Goal: Task Accomplishment & Management: Complete application form

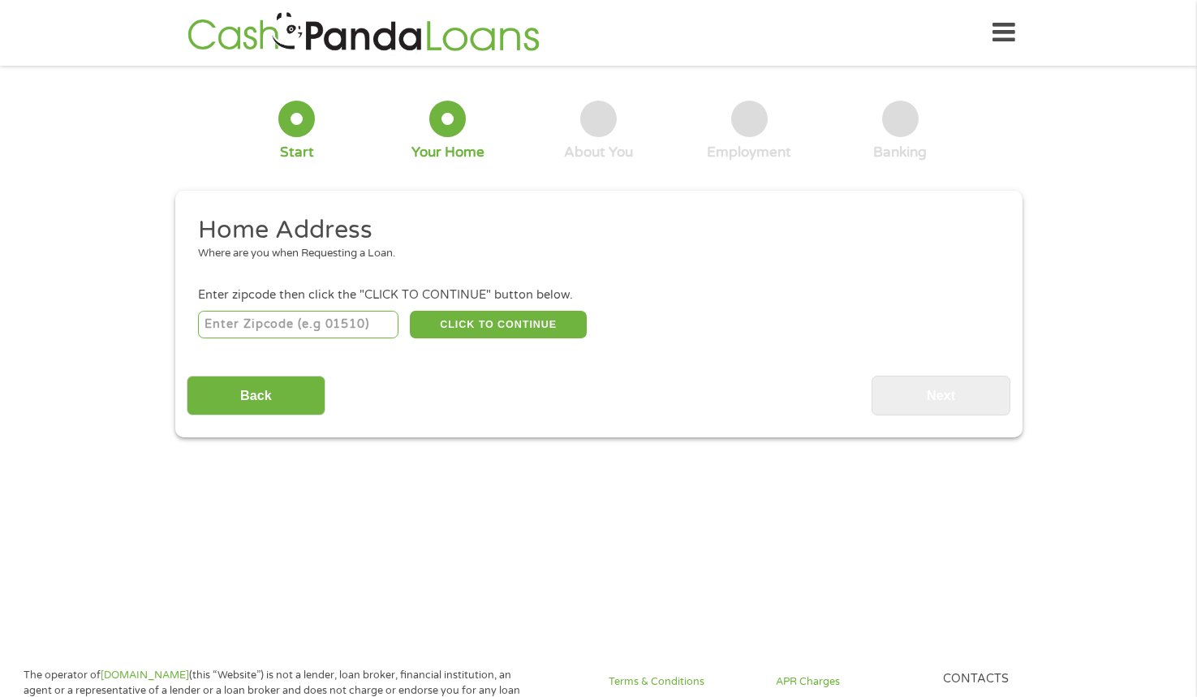
click at [278, 325] on input "number" at bounding box center [298, 325] width 200 height 28
type input "74701"
click at [470, 312] on button "CLICK TO CONTINUE" at bounding box center [498, 325] width 177 height 28
type input "74701"
type input "[PERSON_NAME]"
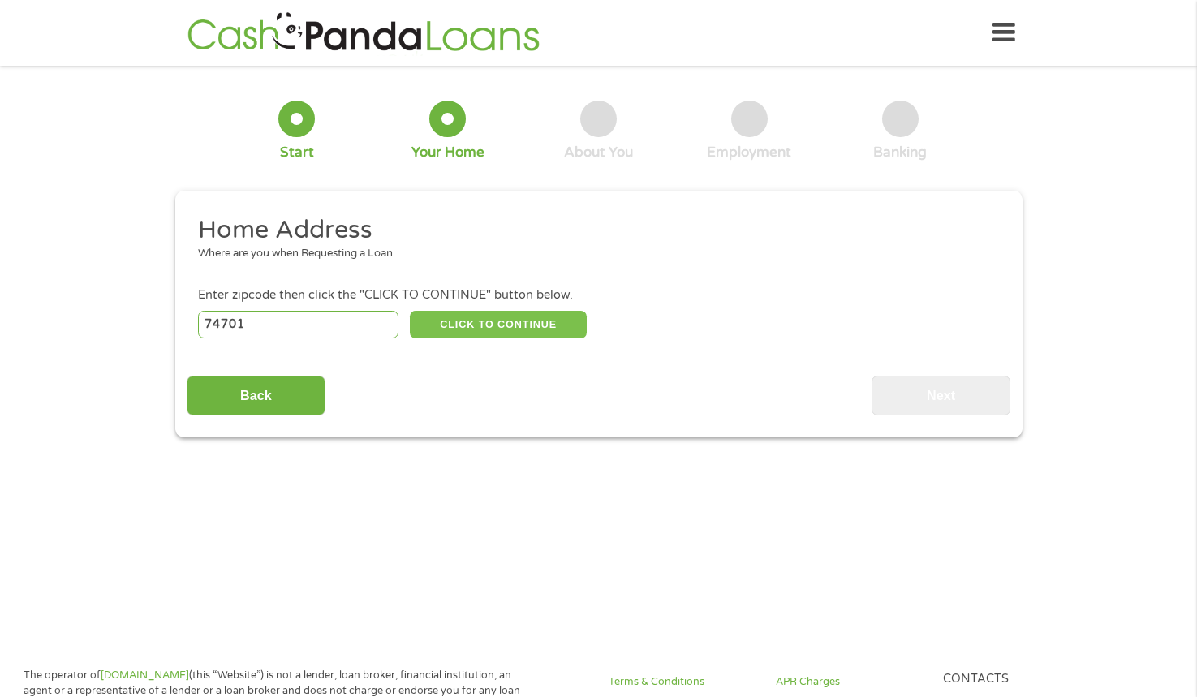
select select "[US_STATE]"
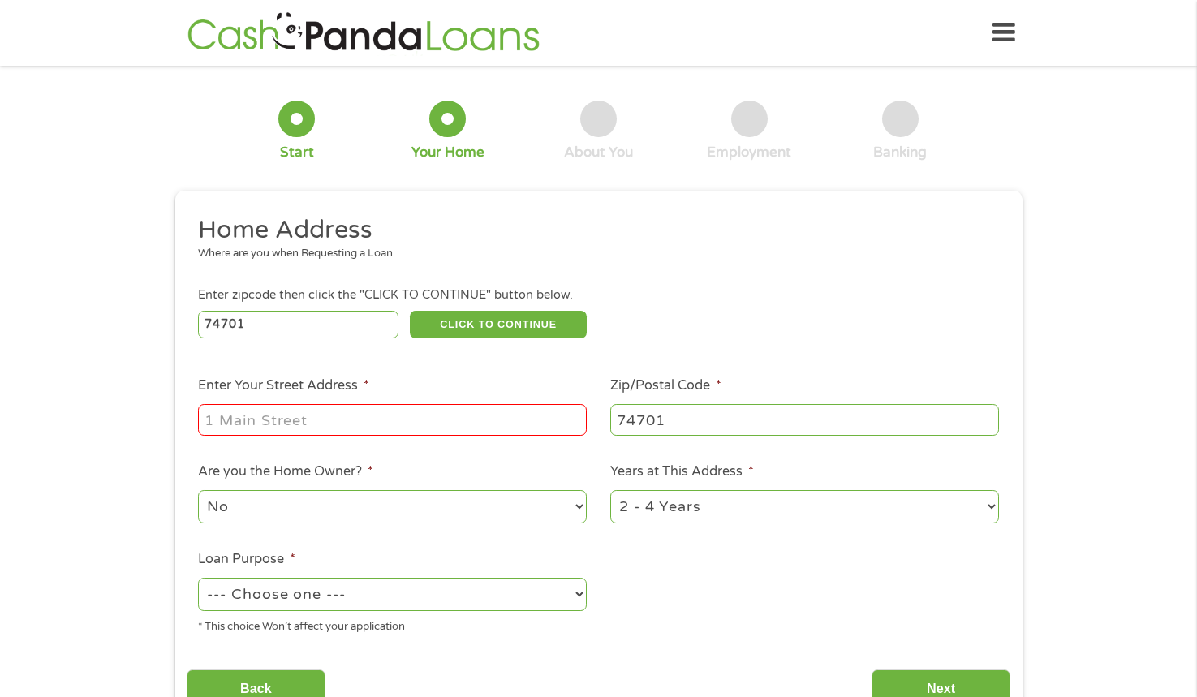
drag, startPoint x: 312, startPoint y: 420, endPoint x: 306, endPoint y: 428, distance: 9.9
click at [310, 421] on input "Enter Your Street Address *" at bounding box center [392, 419] width 389 height 31
type input "[STREET_ADDRESS][US_STATE]"
click at [329, 513] on select "No Yes" at bounding box center [392, 506] width 389 height 33
select select "yes"
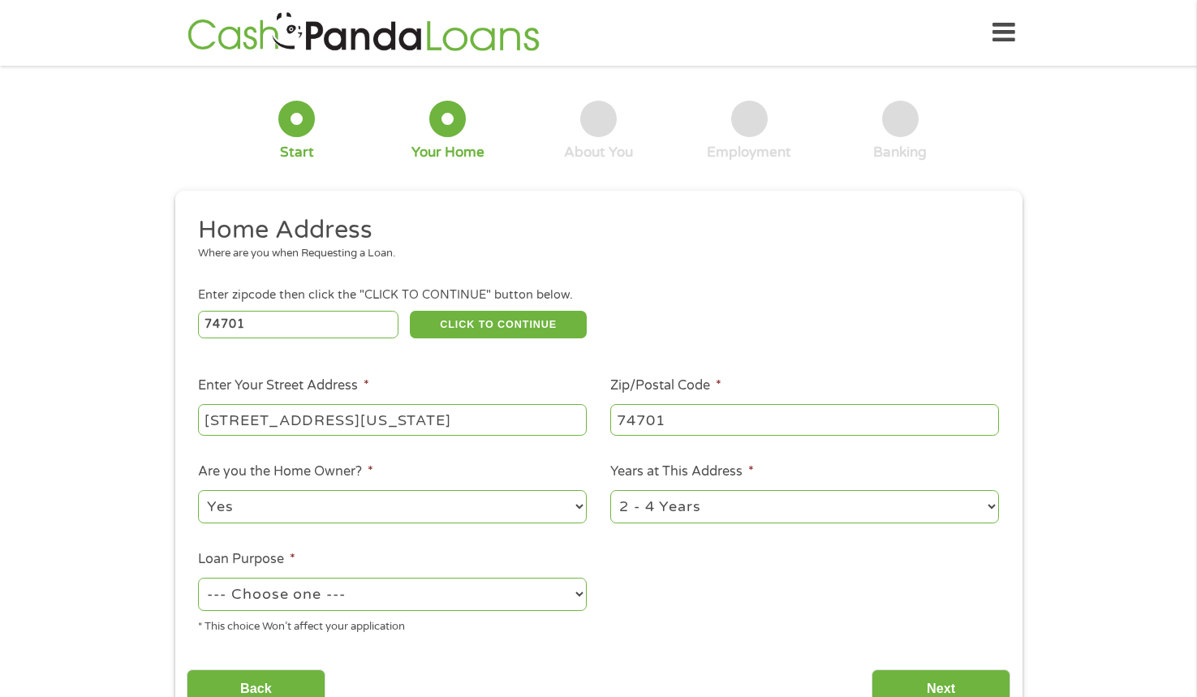
click at [198, 490] on select "No Yes" at bounding box center [392, 506] width 389 height 33
click at [632, 510] on select "1 Year or less 1 - 2 Years 2 - 4 Years Over 4 Years" at bounding box center [804, 506] width 389 height 33
select select "60months"
click at [610, 490] on select "1 Year or less 1 - 2 Years 2 - 4 Years Over 4 Years" at bounding box center [804, 506] width 389 height 33
click at [437, 605] on select "--- Choose one --- Pay Bills Debt Consolidation Home Improvement Major Purchase…" at bounding box center [392, 594] width 389 height 33
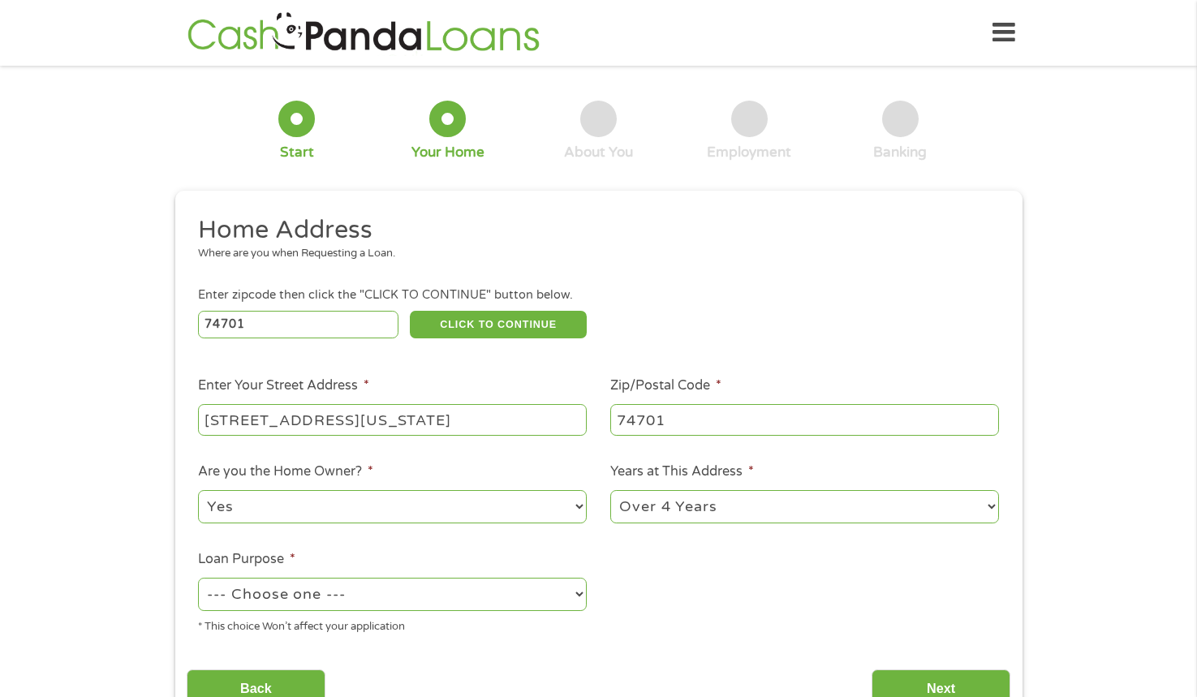
select select "homeimprovement"
click at [198, 578] on select "--- Choose one --- Pay Bills Debt Consolidation Home Improvement Major Purchase…" at bounding box center [392, 594] width 389 height 33
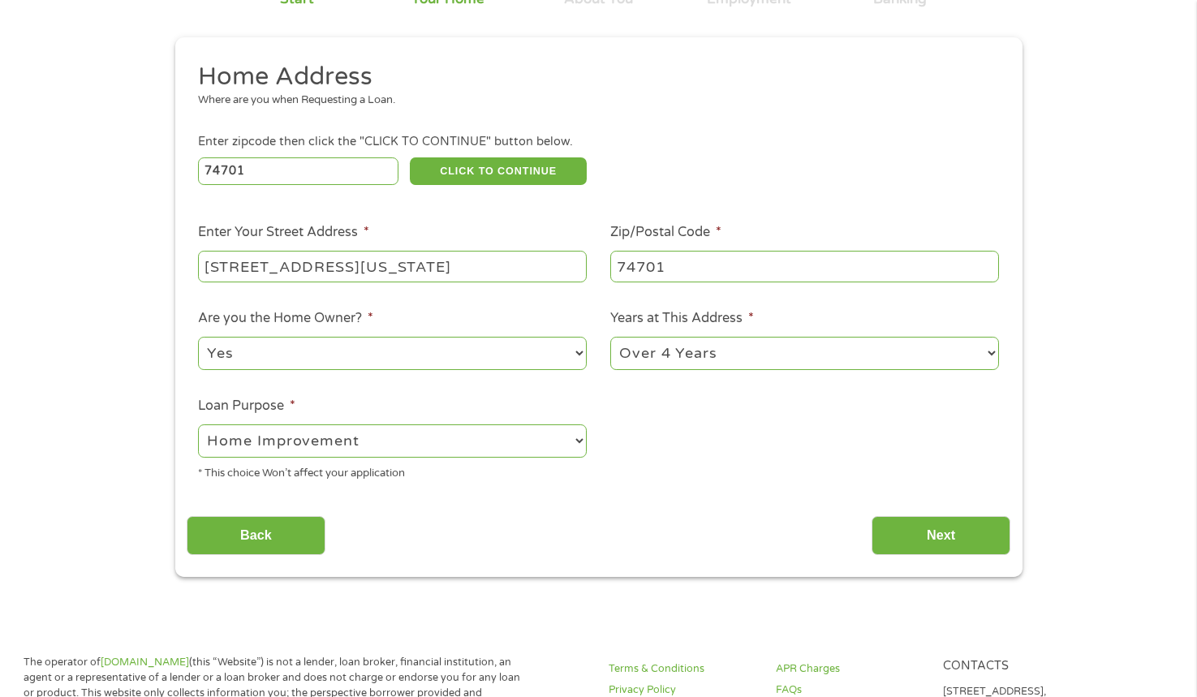
scroll to position [325, 0]
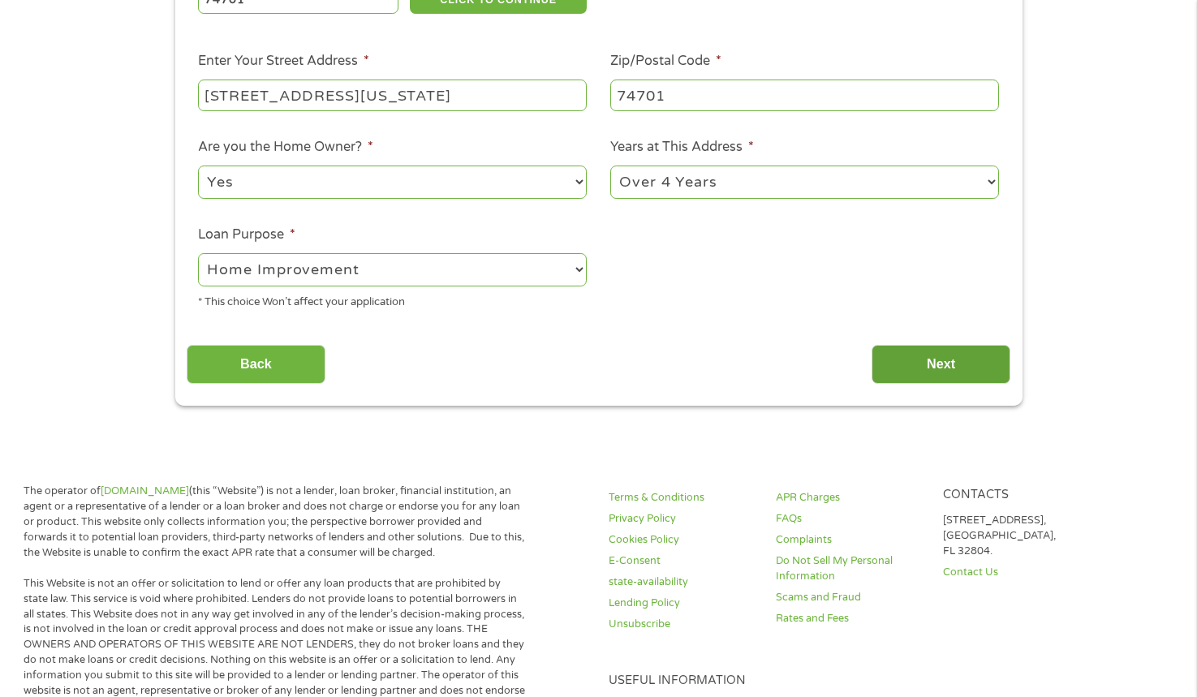
click at [946, 368] on input "Next" at bounding box center [941, 365] width 139 height 40
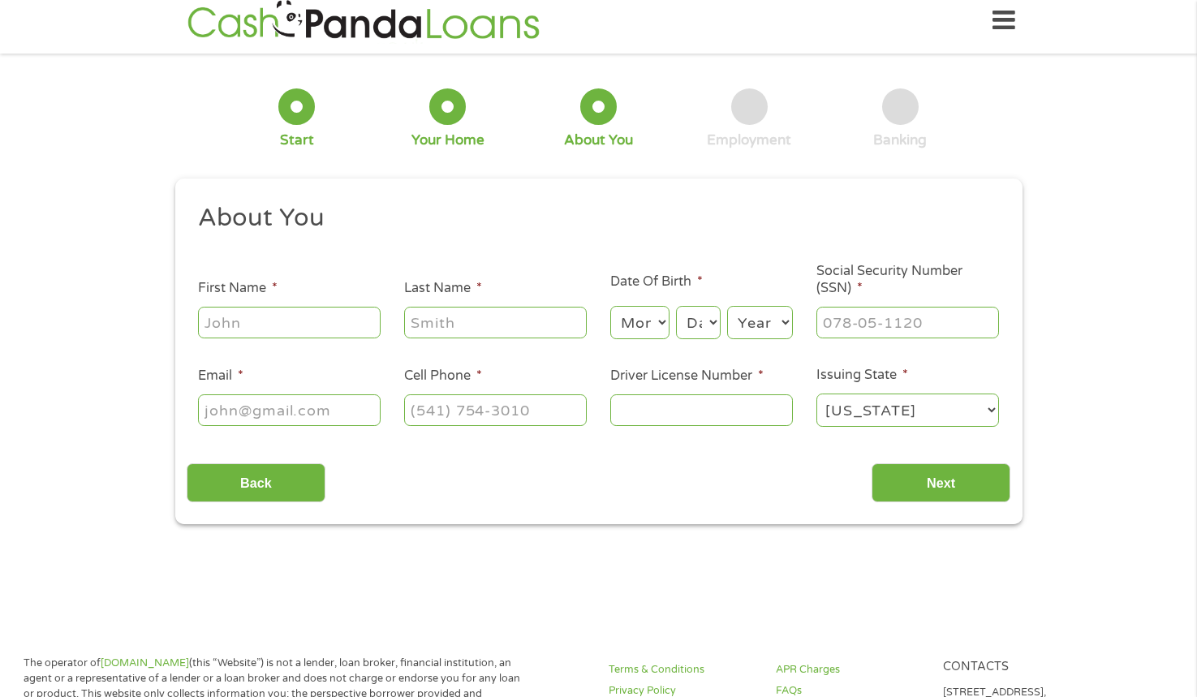
scroll to position [0, 0]
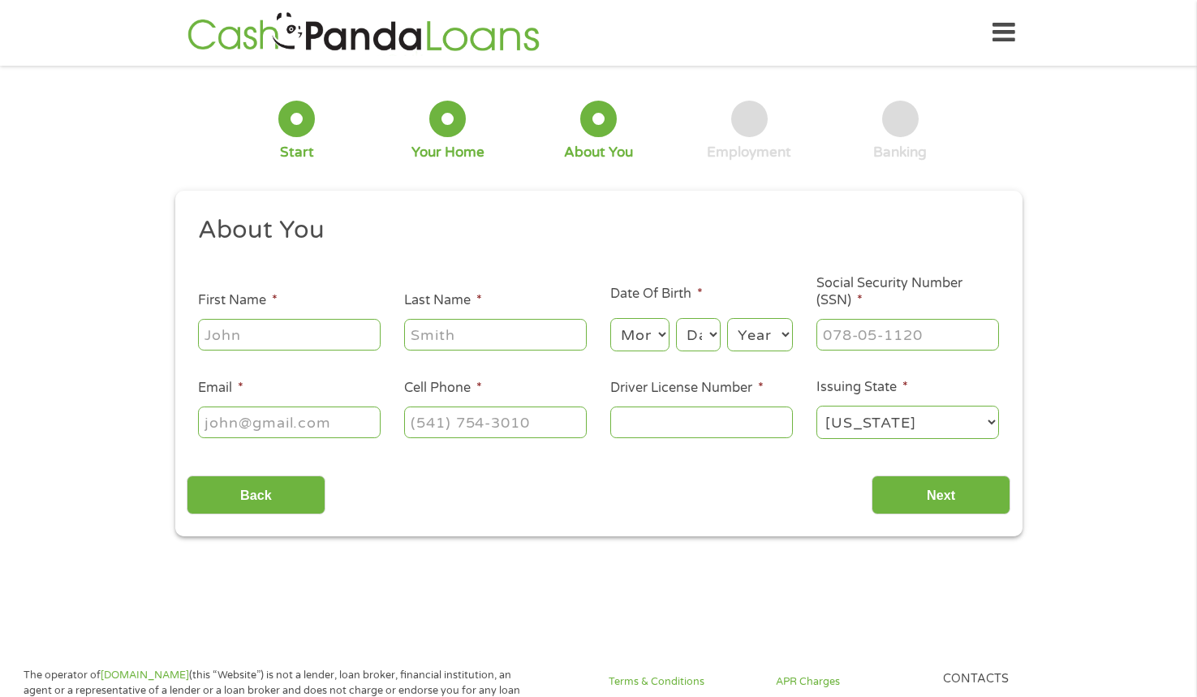
click at [285, 327] on input "First Name *" at bounding box center [289, 334] width 183 height 31
type input "C"
type input "[PERSON_NAME]"
click at [557, 342] on input "Last Name *" at bounding box center [495, 334] width 183 height 31
type input "[PERSON_NAME]"
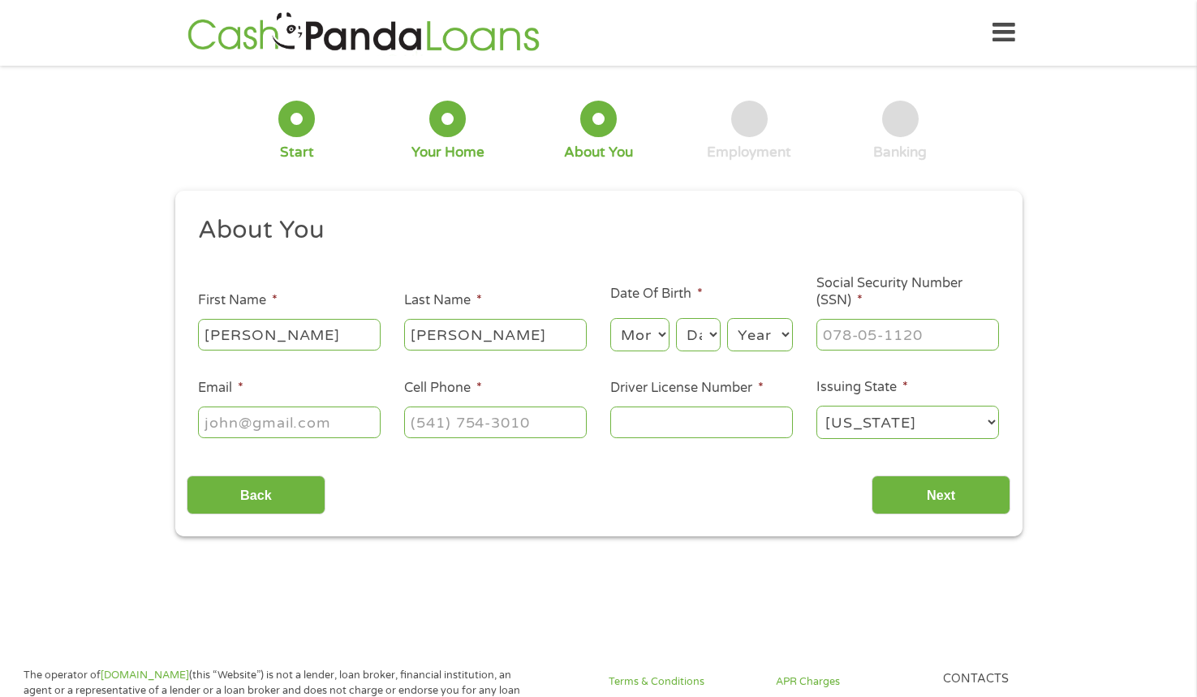
click at [639, 349] on select "Month 1 2 3 4 5 6 7 8 9 10 11 12" at bounding box center [639, 334] width 59 height 33
select select "2"
click at [610, 318] on select "Month 1 2 3 4 5 6 7 8 9 10 11 12" at bounding box center [639, 334] width 59 height 33
click at [698, 335] on select "Day 1 2 3 4 5 6 7 8 9 10 11 12 13 14 15 16 17 18 19 20 21 22 23 24 25 26 27 28 …" at bounding box center [698, 334] width 44 height 33
select select "9"
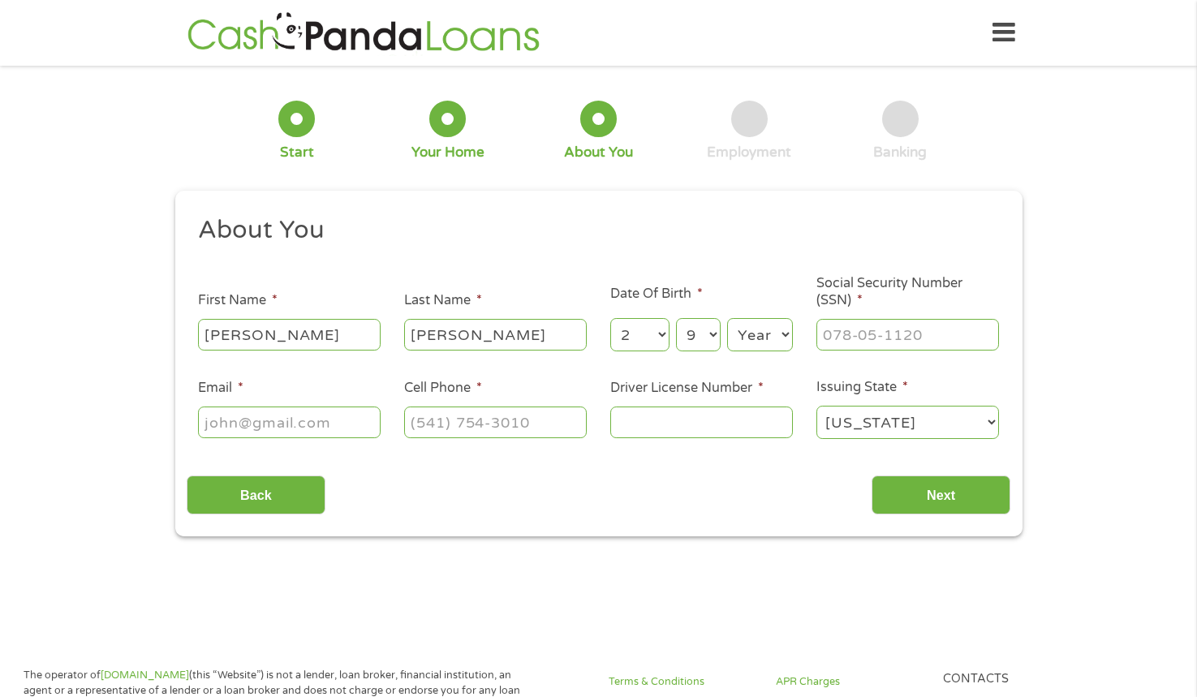
click at [676, 318] on select "Day 1 2 3 4 5 6 7 8 9 10 11 12 13 14 15 16 17 18 19 20 21 22 23 24 25 26 27 28 …" at bounding box center [698, 334] width 44 height 33
click at [767, 341] on select "Year [DATE] 2006 2005 2004 2003 2002 2001 2000 1999 1998 1997 1996 1995 1994 19…" at bounding box center [760, 334] width 66 height 33
select select "1975"
click at [727, 318] on select "Year [DATE] 2006 2005 2004 2003 2002 2001 2000 1999 1998 1997 1996 1995 1994 19…" at bounding box center [760, 334] width 66 height 33
click at [873, 342] on input "___-__-____" at bounding box center [907, 334] width 183 height 31
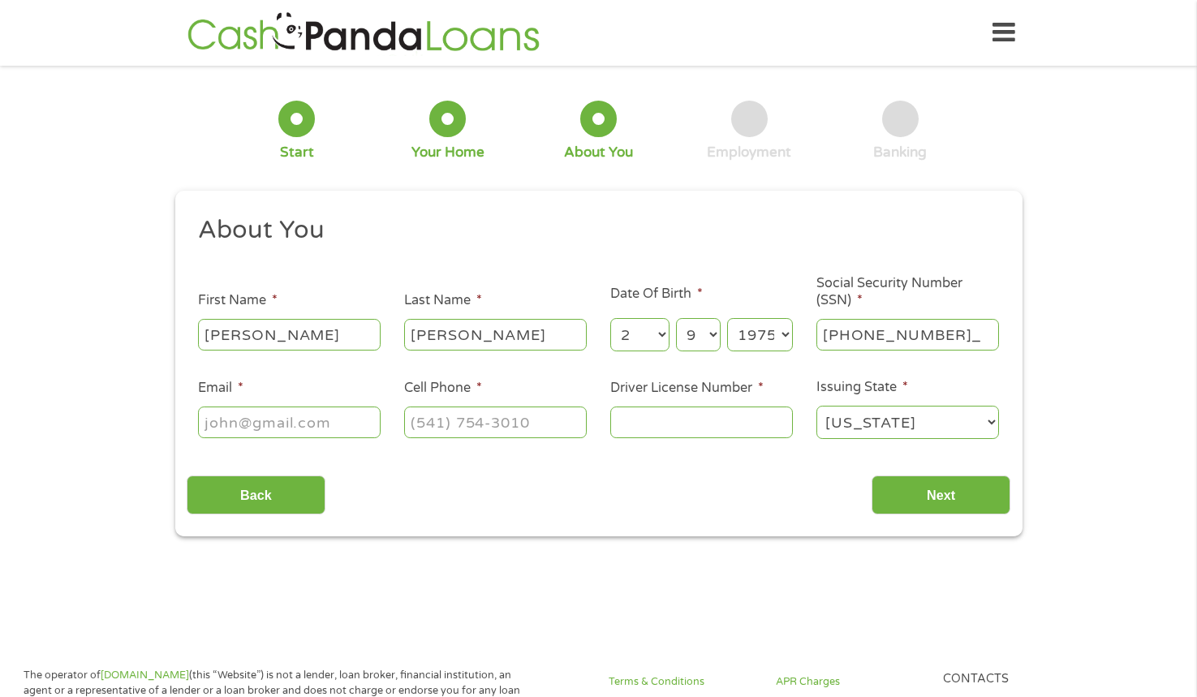
type input "446-78-3470"
click at [254, 415] on input "Email *" at bounding box center [289, 422] width 183 height 31
type input "[EMAIL_ADDRESS][DOMAIN_NAME]"
click at [444, 433] on input "(___) ___-____" at bounding box center [495, 422] width 183 height 31
type input "[PHONE_NUMBER]"
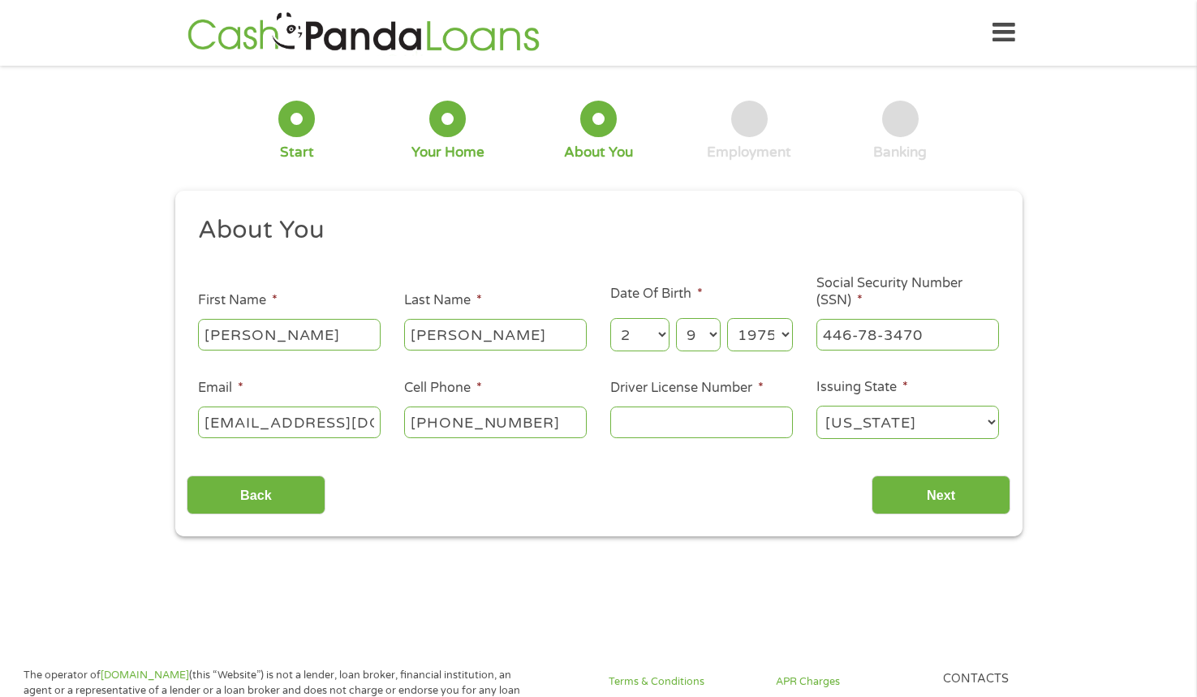
click at [678, 422] on input "Driver License Number *" at bounding box center [701, 422] width 183 height 31
type input "l081315243"
click at [904, 494] on input "Next" at bounding box center [941, 496] width 139 height 40
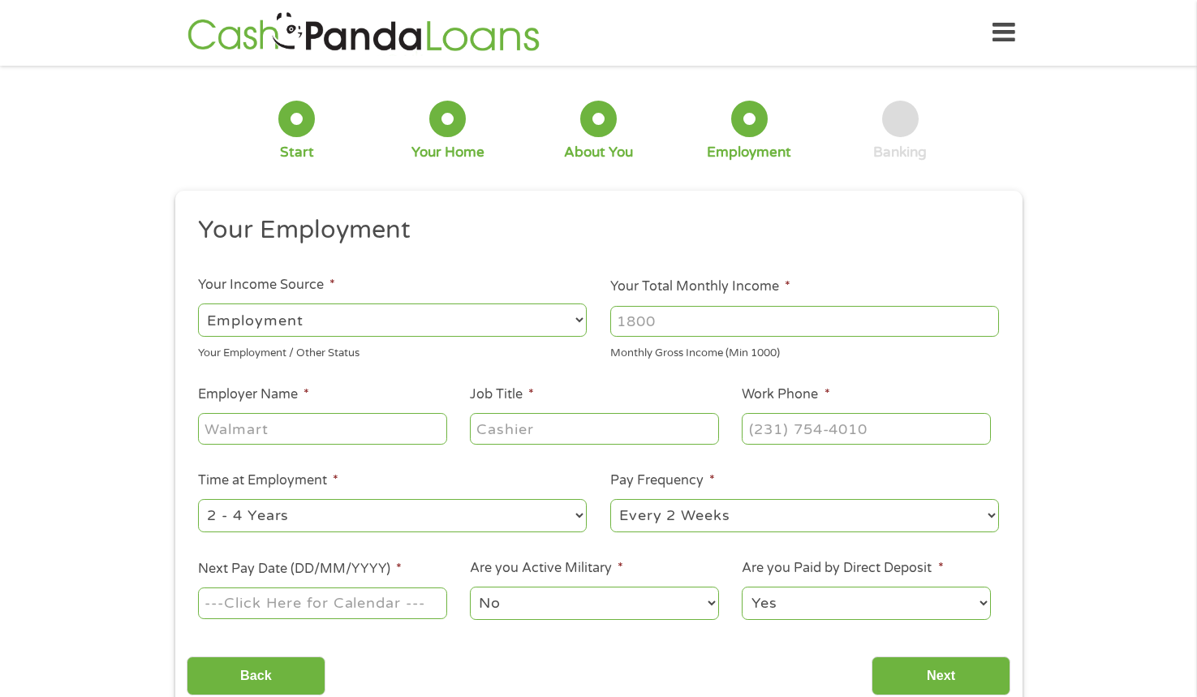
click at [340, 428] on input "Employer Name *" at bounding box center [322, 428] width 248 height 31
click at [669, 328] on input "Your Total Monthly Income *" at bounding box center [804, 321] width 389 height 31
type input "3700"
click at [271, 428] on input "Employer Name *" at bounding box center [322, 428] width 248 height 31
type input "[DEMOGRAPHIC_DATA] Nation of [US_STATE]"
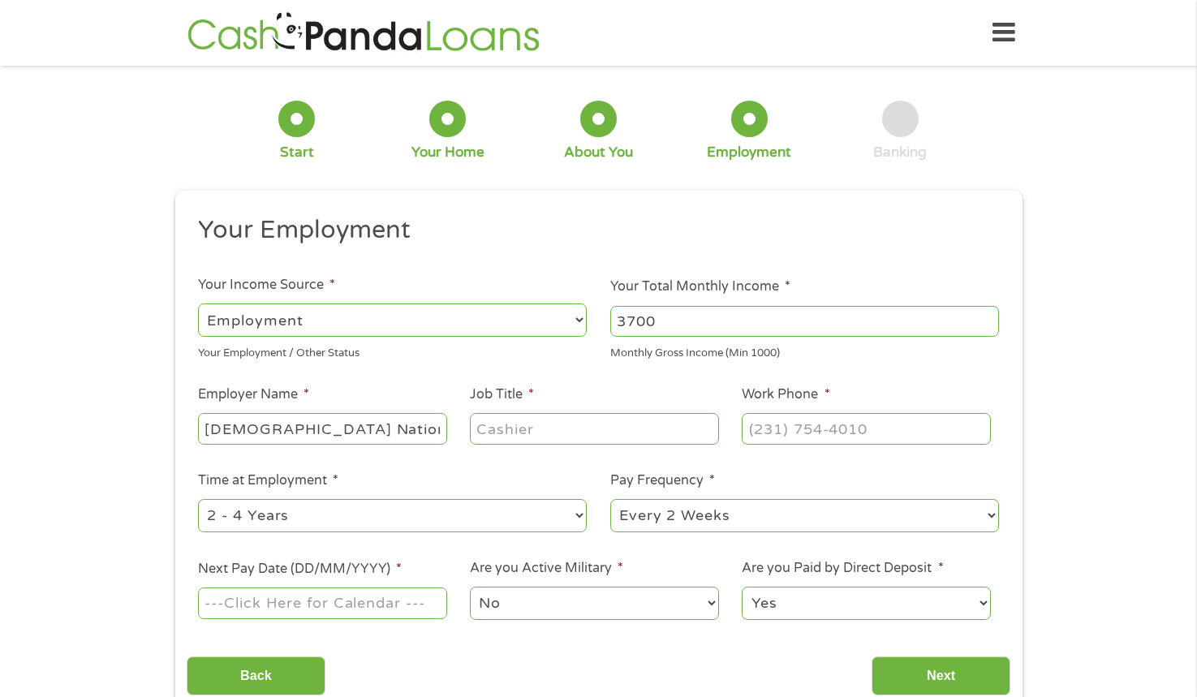
click at [614, 425] on input "Job Title *" at bounding box center [594, 428] width 248 height 31
type input "WIC Coordinator"
click at [843, 433] on input "(___) ___-____" at bounding box center [866, 428] width 248 height 31
type input "[PHONE_NUMBER]"
drag, startPoint x: 533, startPoint y: 514, endPoint x: 502, endPoint y: 519, distance: 32.0
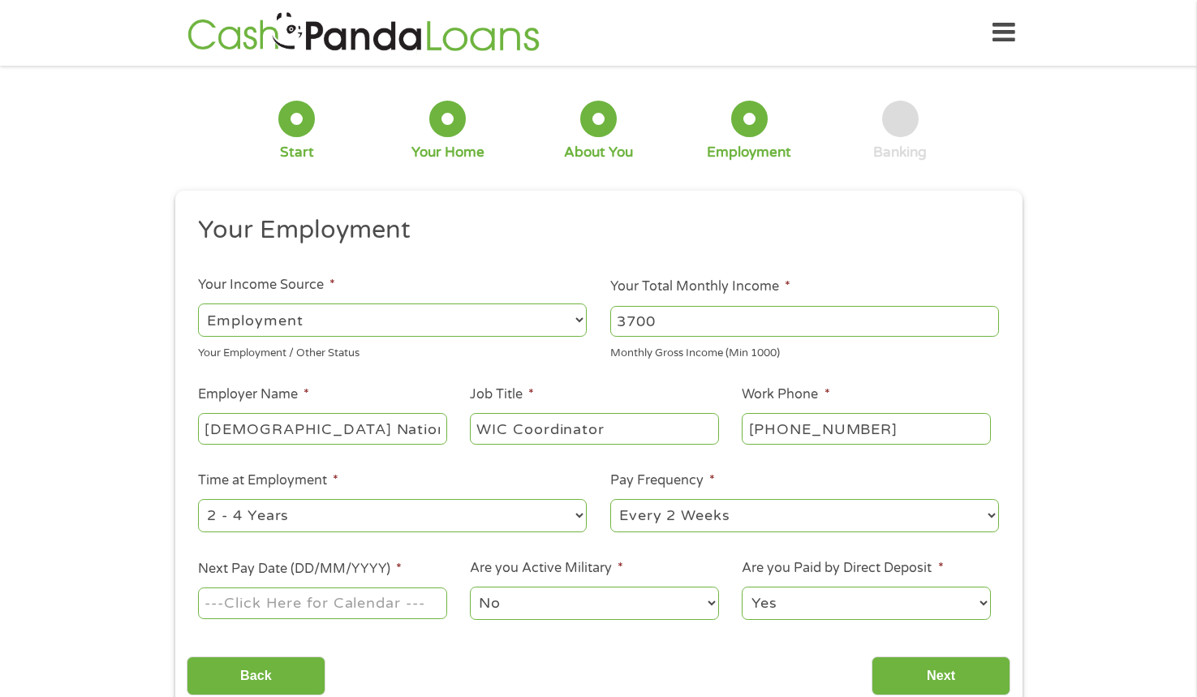
click at [532, 514] on select "--- Choose one --- 1 Year or less 1 - 2 Years 2 - 4 Years Over 4 Years" at bounding box center [392, 515] width 389 height 33
select select "60months"
click at [198, 499] on select "--- Choose one --- 1 Year or less 1 - 2 Years 2 - 4 Years Over 4 Years" at bounding box center [392, 515] width 389 height 33
click at [743, 511] on select "--- Choose one --- Every 2 Weeks Every Week Monthly Semi-Monthly" at bounding box center [804, 515] width 389 height 33
click at [610, 499] on select "--- Choose one --- Every 2 Weeks Every Week Monthly Semi-Monthly" at bounding box center [804, 515] width 389 height 33
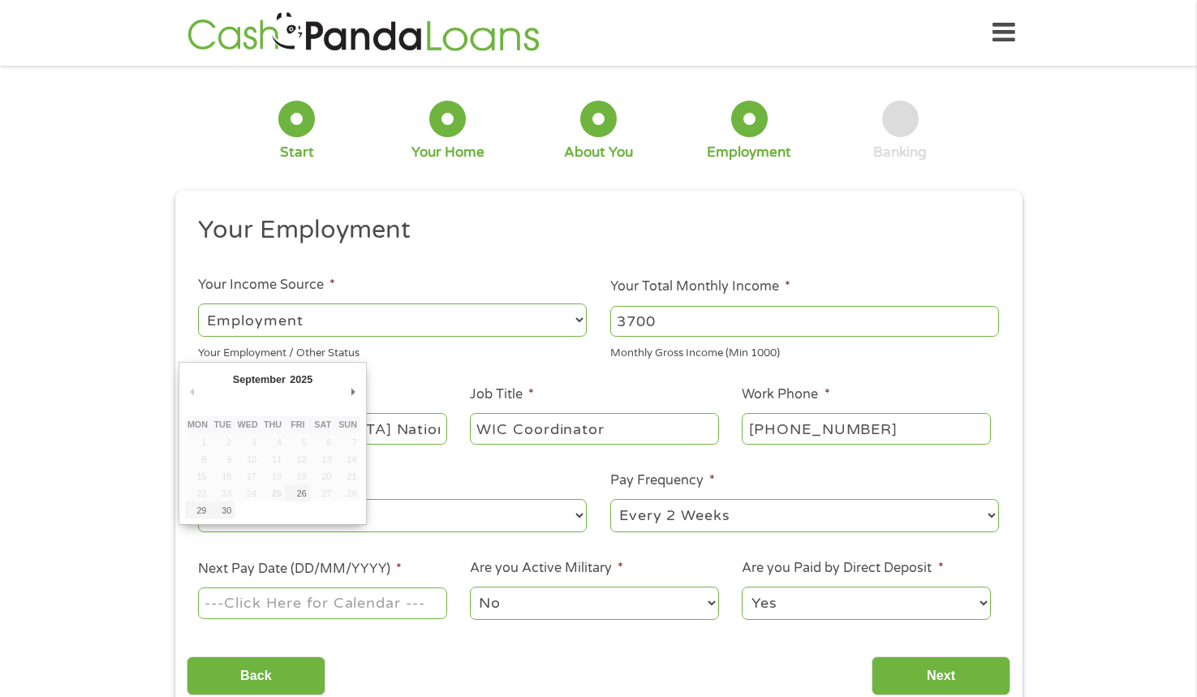
click at [293, 601] on input "Next Pay Date (DD/MM/YYYY) *" at bounding box center [322, 603] width 248 height 31
type input "[DATE]"
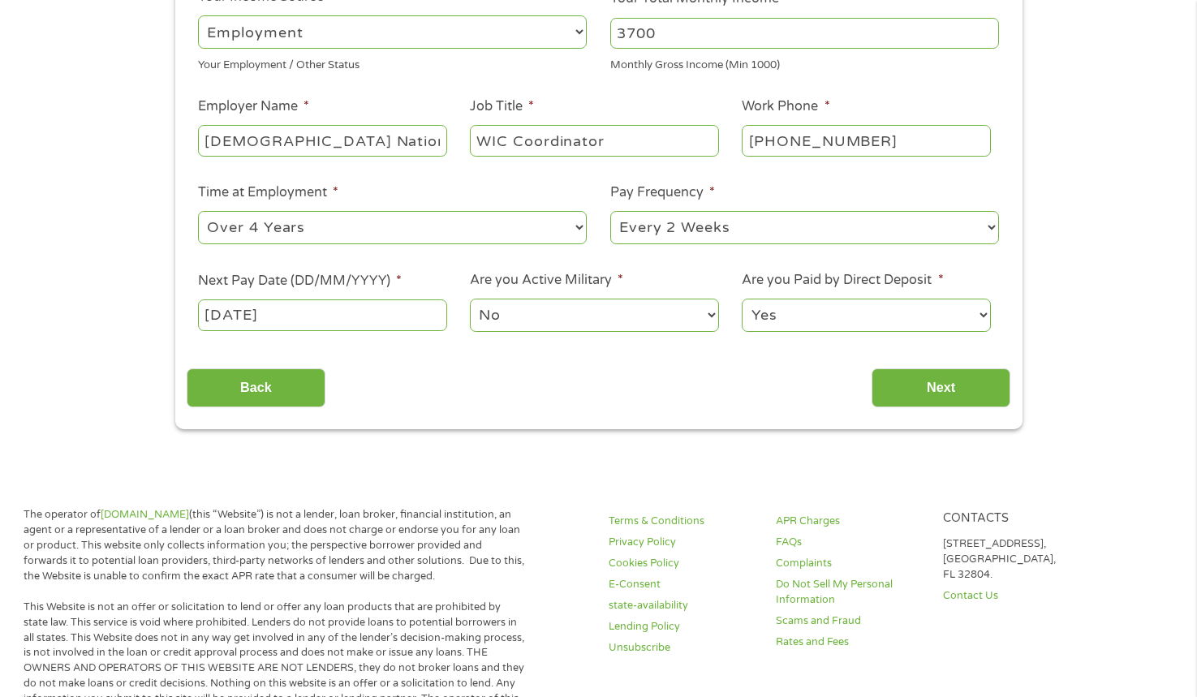
scroll to position [325, 0]
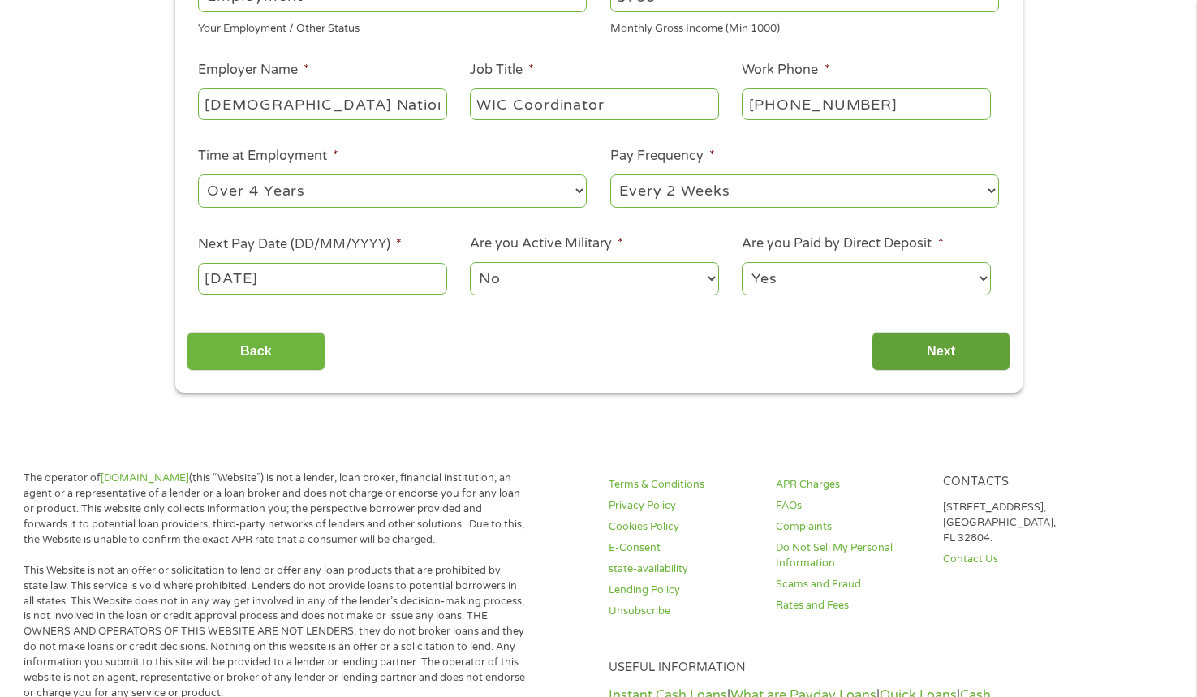
click at [941, 346] on input "Next" at bounding box center [941, 352] width 139 height 40
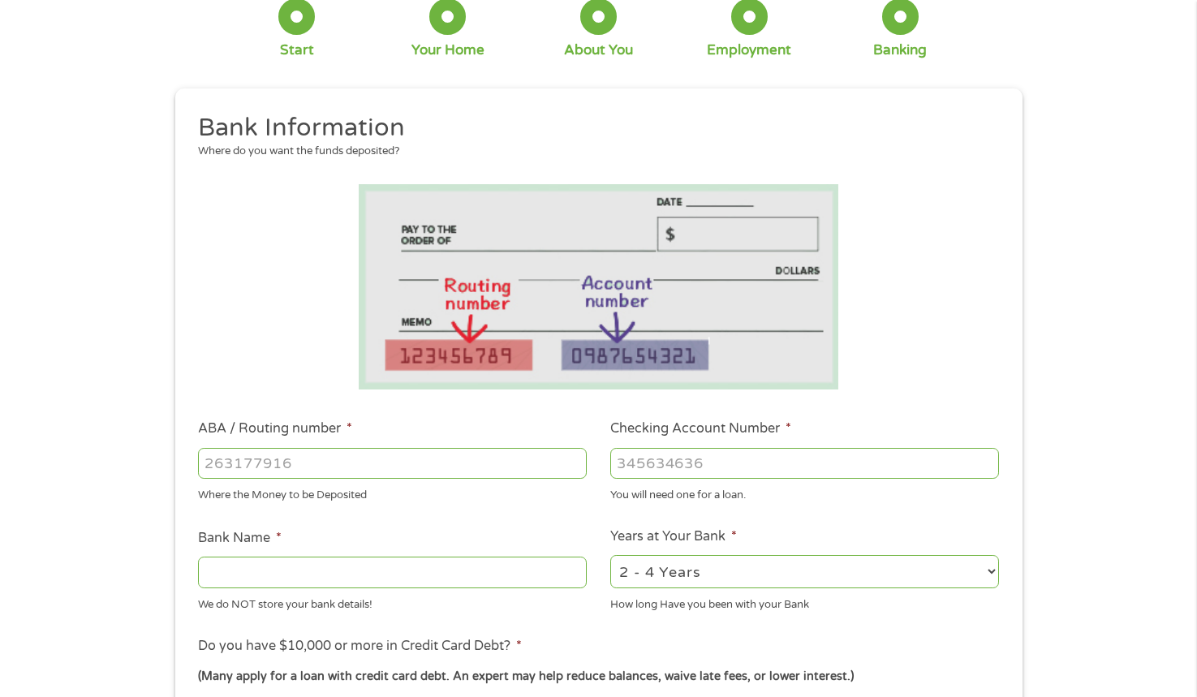
scroll to position [0, 0]
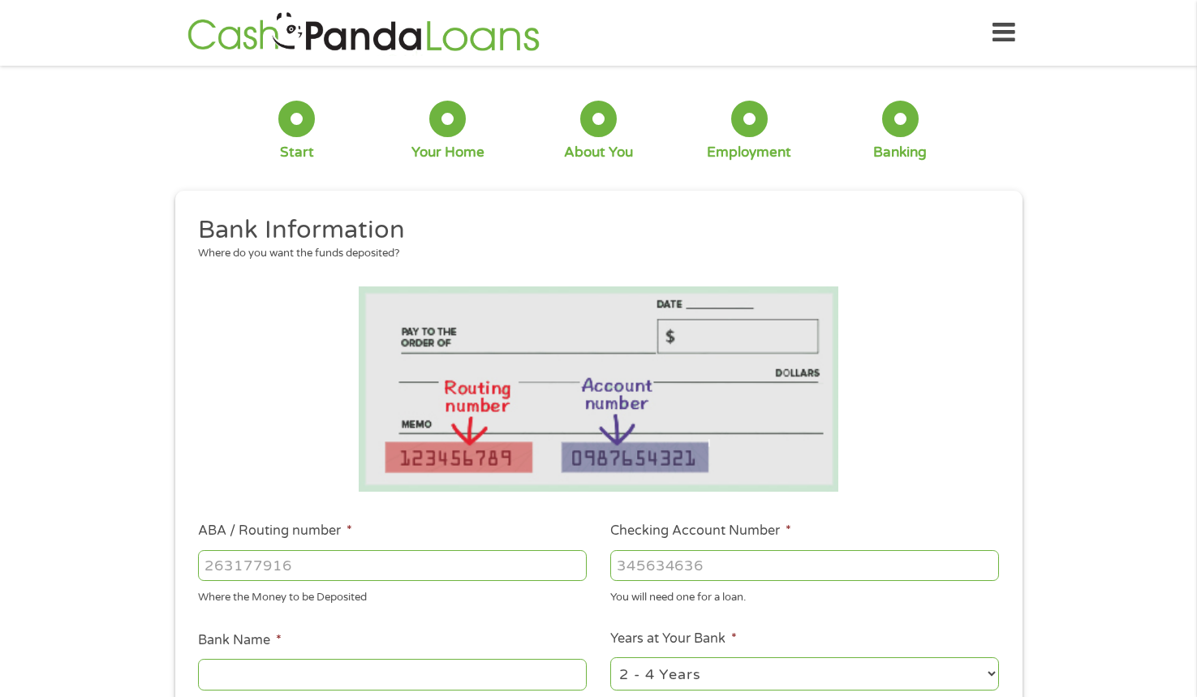
click at [321, 572] on input "ABA / Routing number *" at bounding box center [392, 565] width 389 height 31
click at [363, 569] on input "ABA / Routing number *" at bounding box center [392, 565] width 389 height 31
type input "103100881"
type input "FIRST UNITED BANK TRUST COMPANY"
type input "103100881"
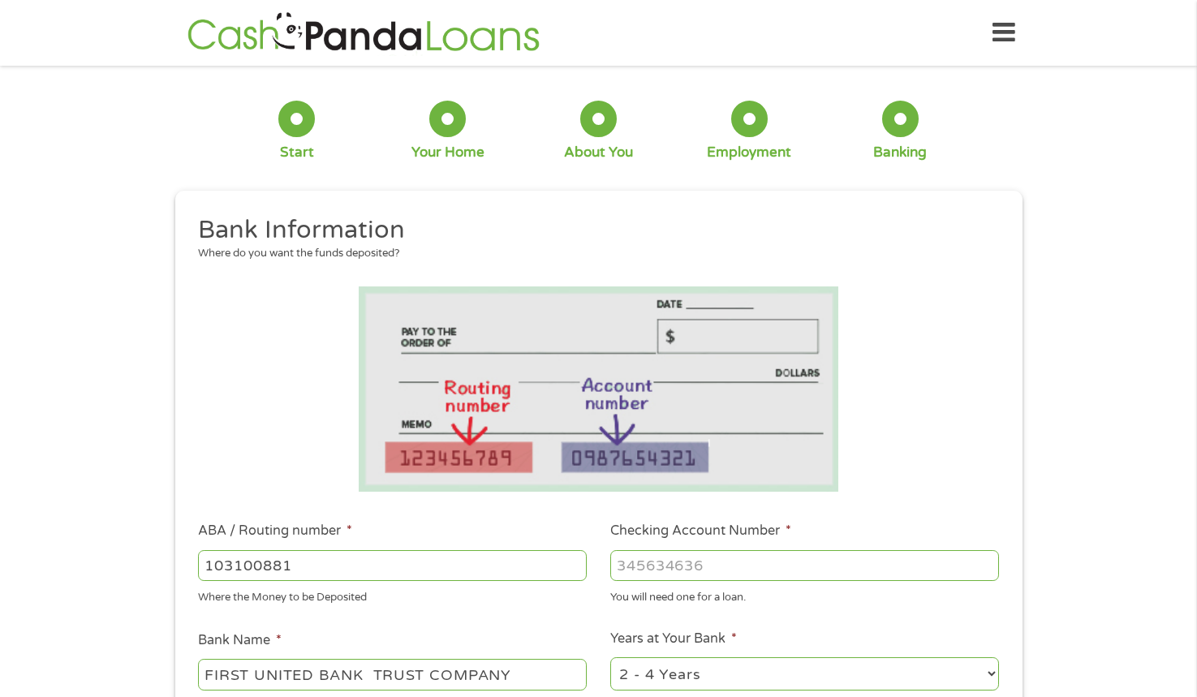
click at [669, 567] on input "Checking Account Number *" at bounding box center [804, 565] width 389 height 31
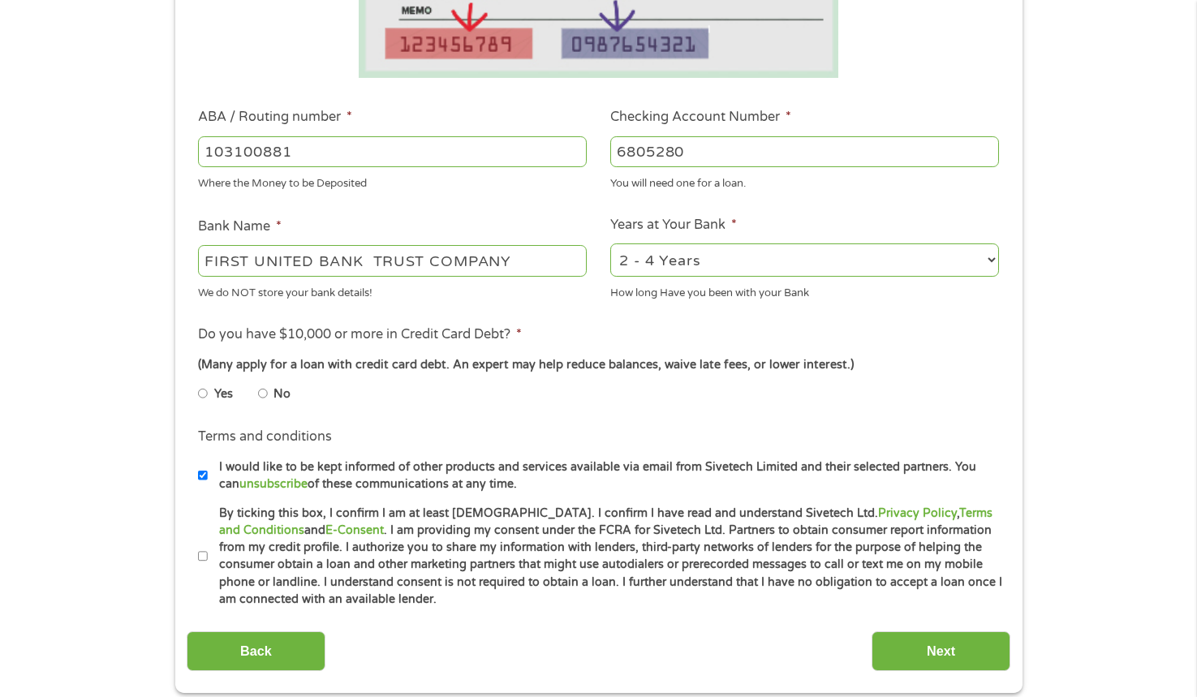
scroll to position [649, 0]
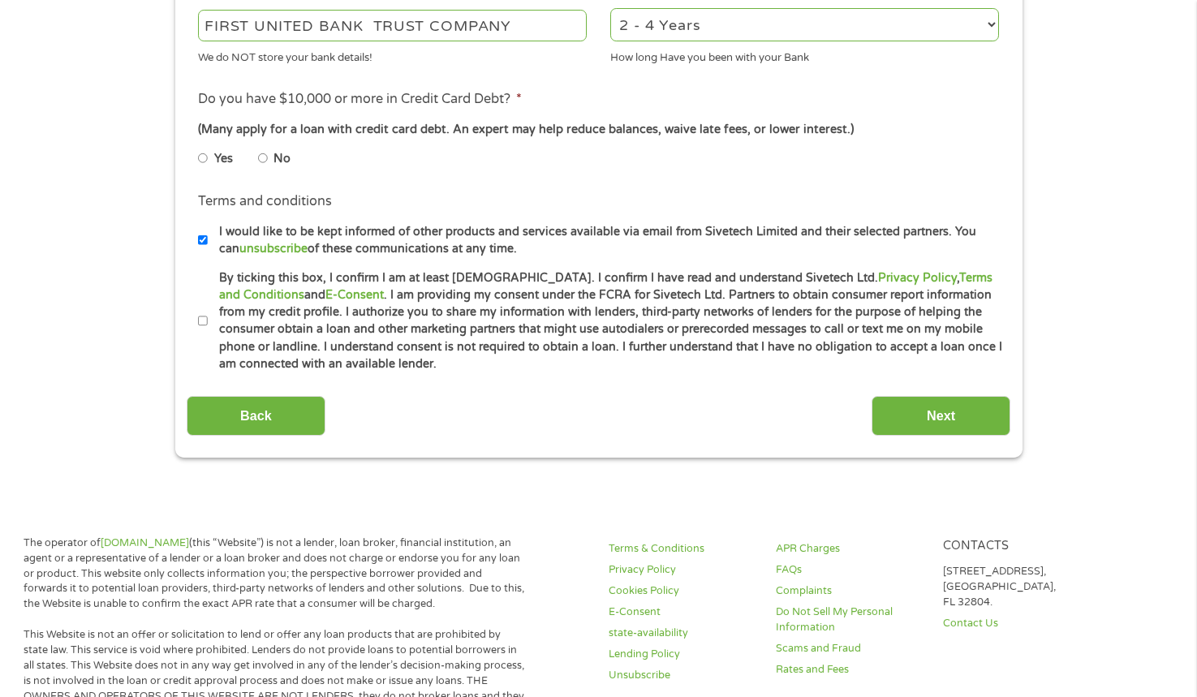
type input "6805280"
click at [259, 157] on input "No" at bounding box center [263, 158] width 10 height 26
radio input "true"
click at [915, 421] on input "Next" at bounding box center [941, 416] width 139 height 40
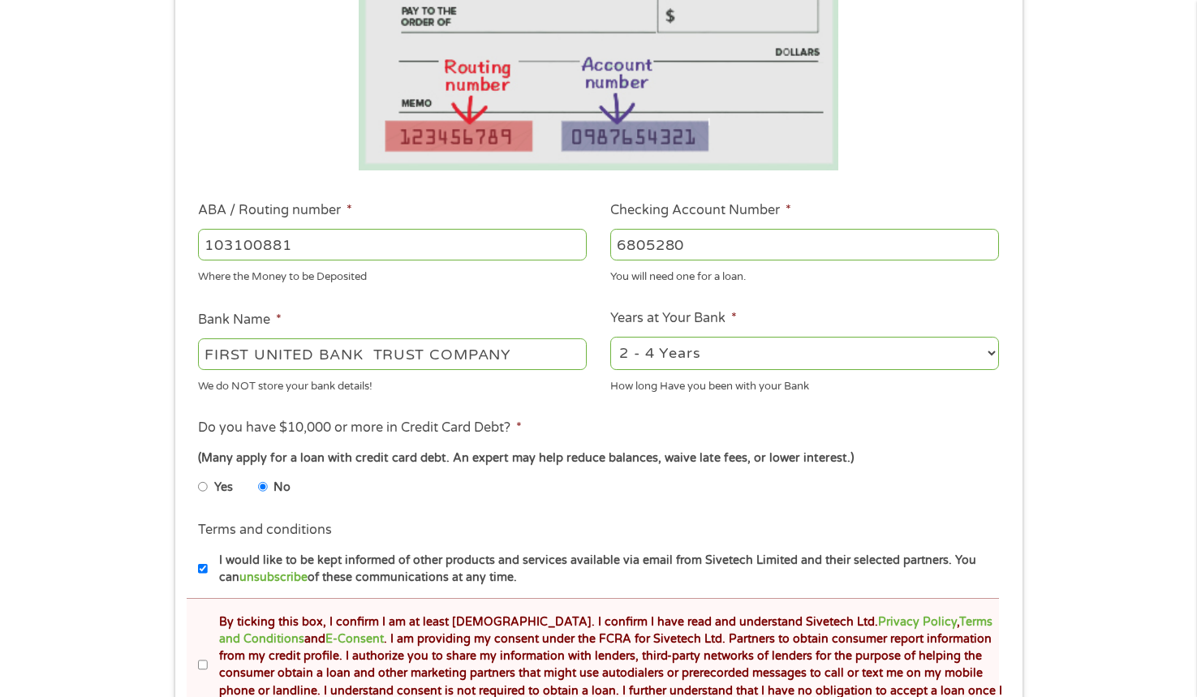
scroll to position [730, 0]
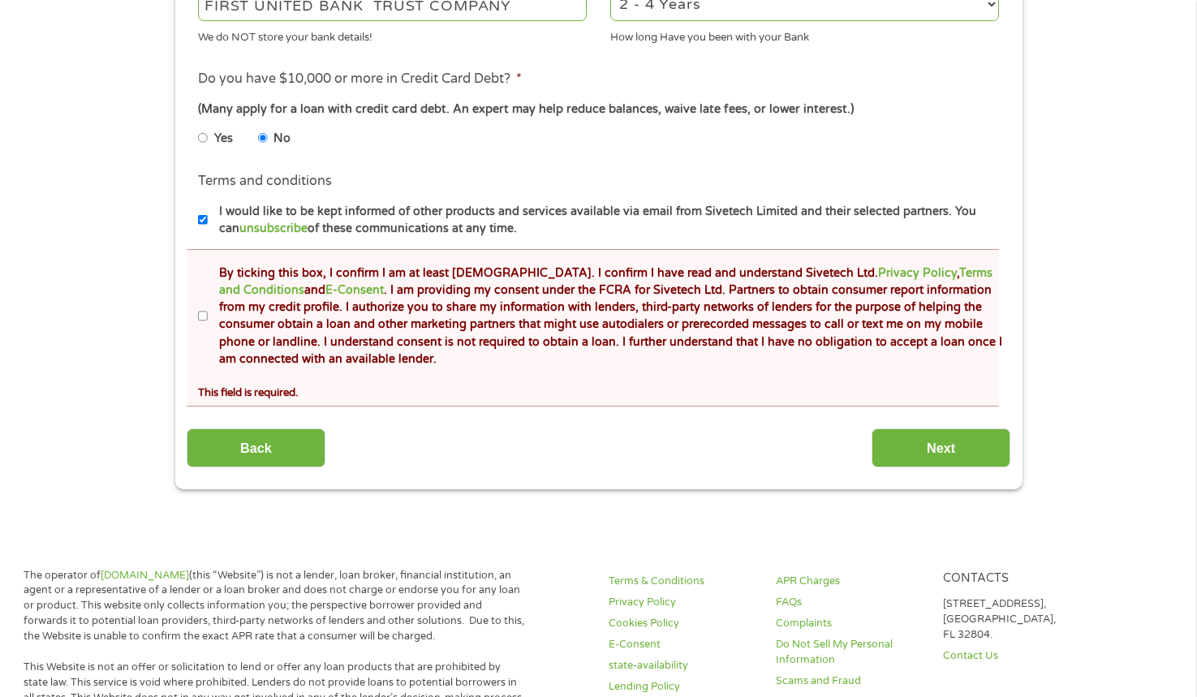
click at [201, 315] on input "By ticking this box, I confirm I am at least [DEMOGRAPHIC_DATA]. I confirm I ha…" at bounding box center [203, 316] width 10 height 26
checkbox input "true"
click at [910, 446] on input "Next" at bounding box center [941, 448] width 139 height 40
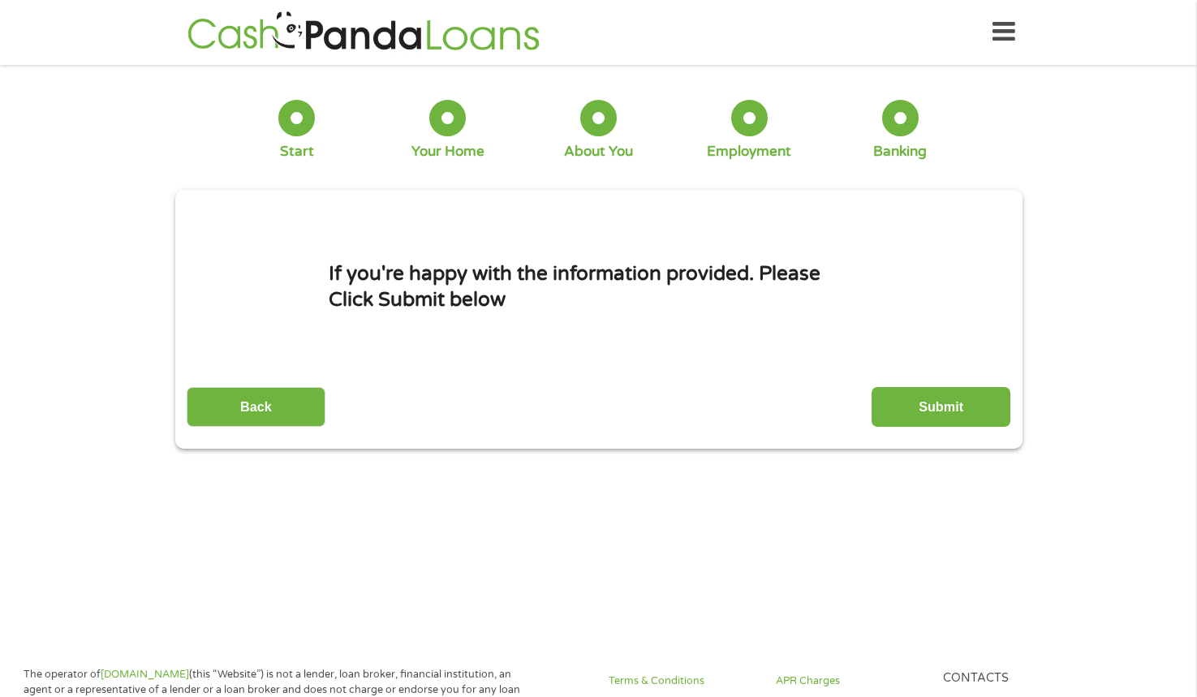
scroll to position [0, 0]
click at [922, 413] on input "Submit" at bounding box center [941, 408] width 139 height 40
